Goal: Transaction & Acquisition: Purchase product/service

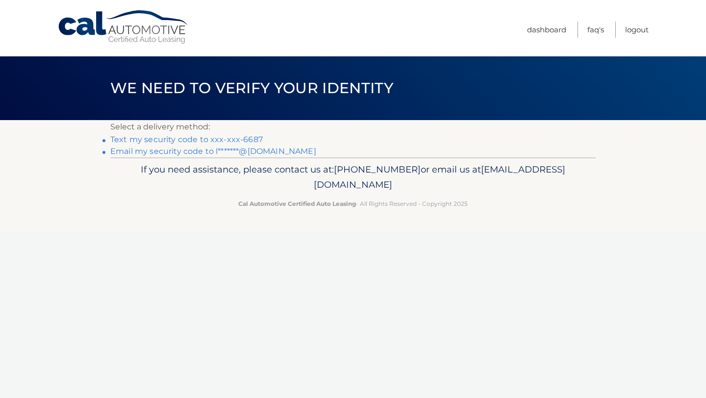
click at [226, 143] on link "Text my security code to xxx-xxx-6687" at bounding box center [186, 139] width 152 height 9
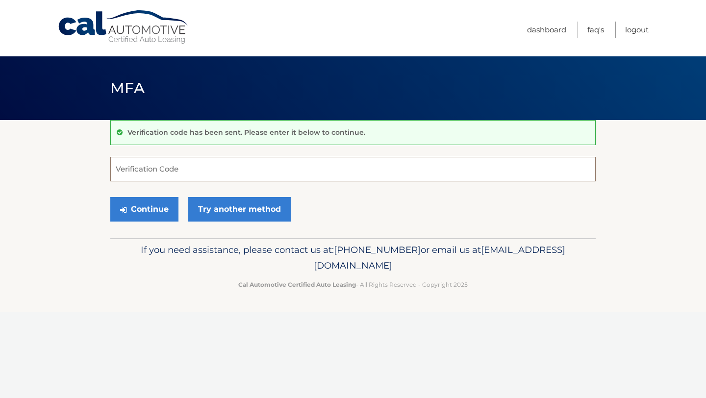
click at [171, 168] on input "Verification Code" at bounding box center [352, 169] width 485 height 25
click at [129, 170] on input "Verification Code" at bounding box center [352, 169] width 485 height 25
type input "216528"
click at [143, 207] on button "Continue" at bounding box center [144, 209] width 68 height 25
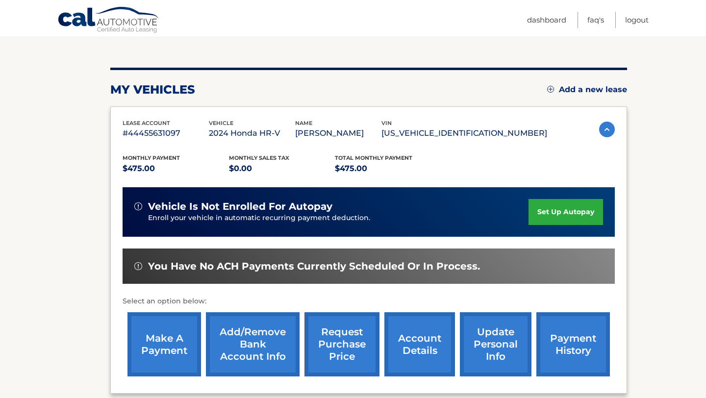
scroll to position [143, 0]
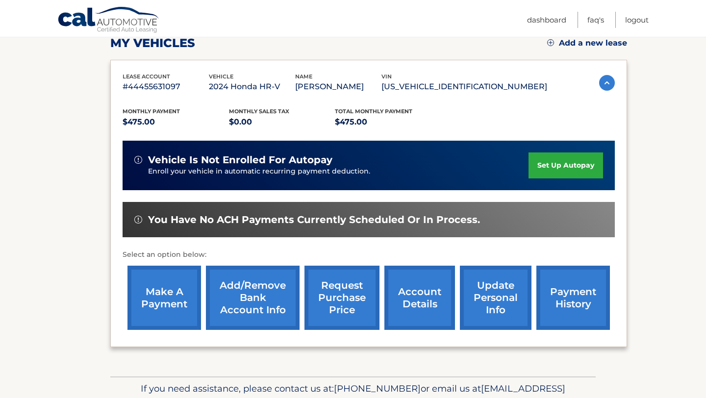
click at [177, 295] on link "make a payment" at bounding box center [164, 298] width 74 height 64
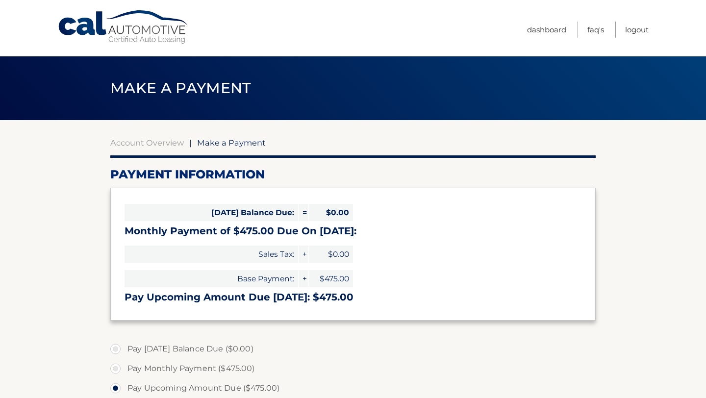
select select "NjczOTVhNmQtNTllNi00MjBmLWFlMWYtNGIzZDNjN2UwZjZi"
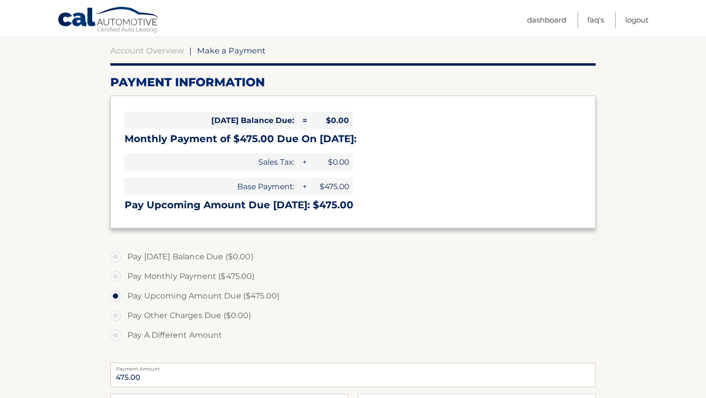
scroll to position [93, 0]
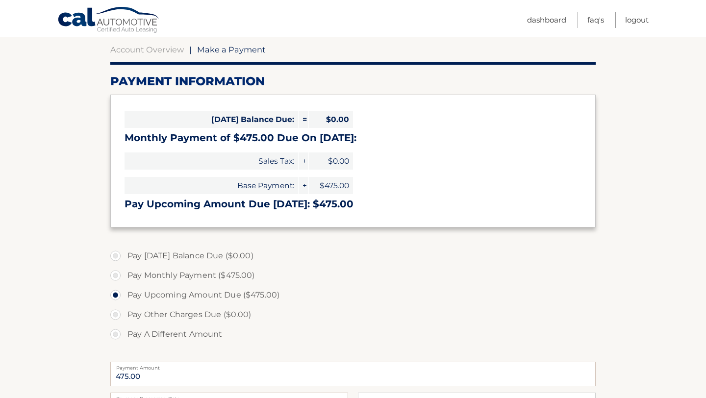
click at [117, 274] on label "Pay Monthly Payment ($475.00)" at bounding box center [352, 276] width 485 height 20
click at [117, 274] on input "Pay Monthly Payment ($475.00)" at bounding box center [119, 274] width 10 height 16
radio input "true"
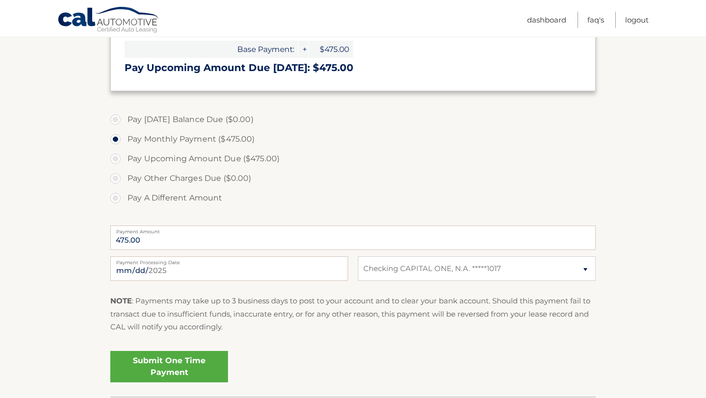
scroll to position [263, 0]
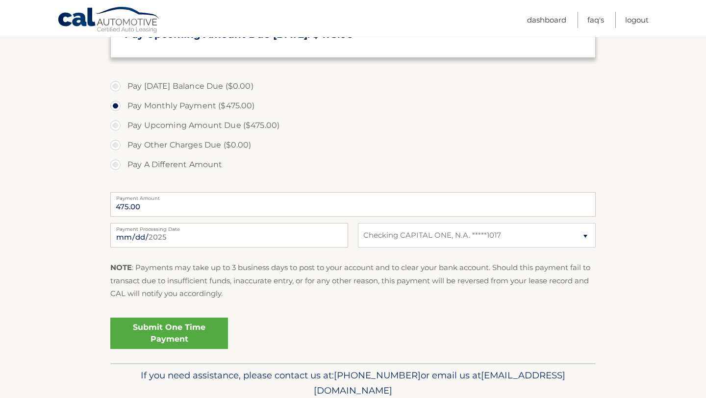
click at [198, 332] on link "Submit One Time Payment" at bounding box center [169, 333] width 118 height 31
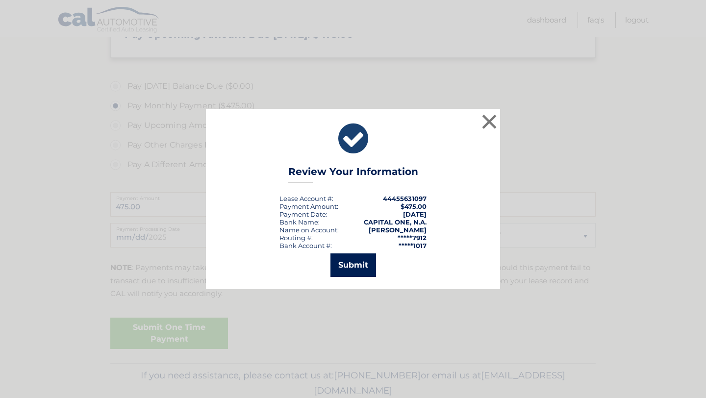
drag, startPoint x: 358, startPoint y: 263, endPoint x: 485, endPoint y: 147, distance: 172.8
click at [485, 147] on div "× Review Your Information Lease Account #: 44455631097 Payment Amount: $475.00 …" at bounding box center [353, 199] width 294 height 180
click at [490, 123] on button "×" at bounding box center [489, 122] width 20 height 20
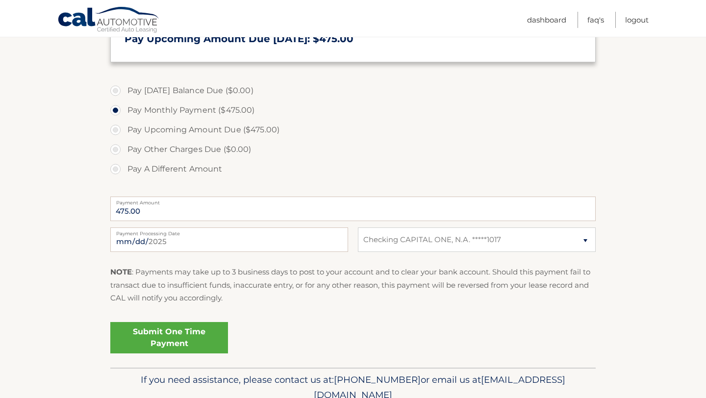
scroll to position [259, 0]
click at [190, 337] on link "Submit One Time Payment" at bounding box center [169, 337] width 118 height 31
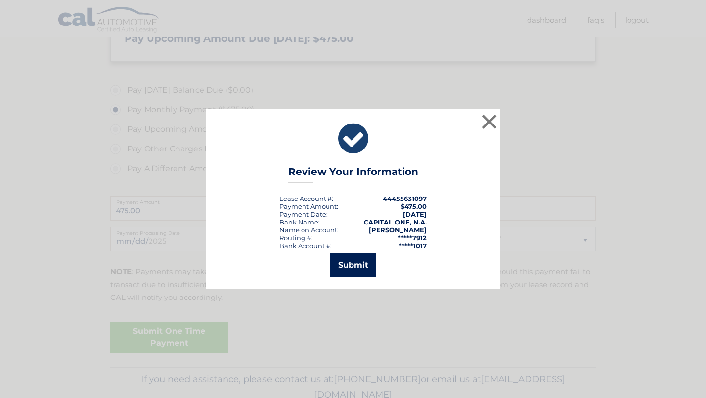
click at [353, 263] on button "Submit" at bounding box center [353, 265] width 46 height 24
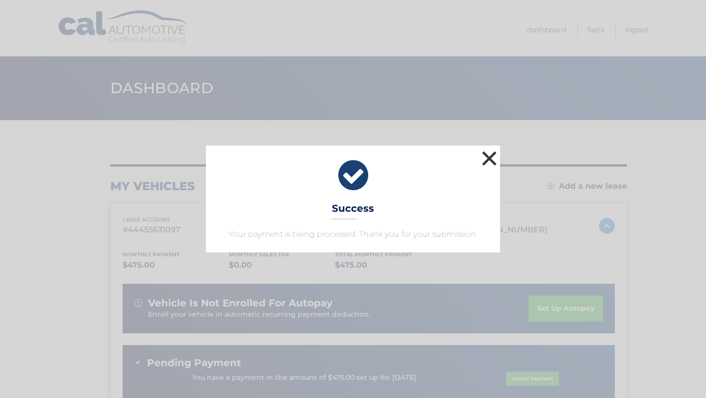
click at [493, 159] on button "×" at bounding box center [489, 159] width 20 height 20
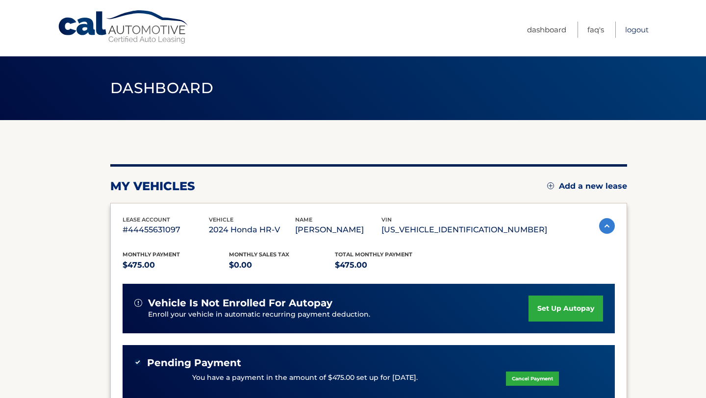
click at [632, 28] on link "Logout" at bounding box center [637, 30] width 24 height 16
